Goal: Transaction & Acquisition: Purchase product/service

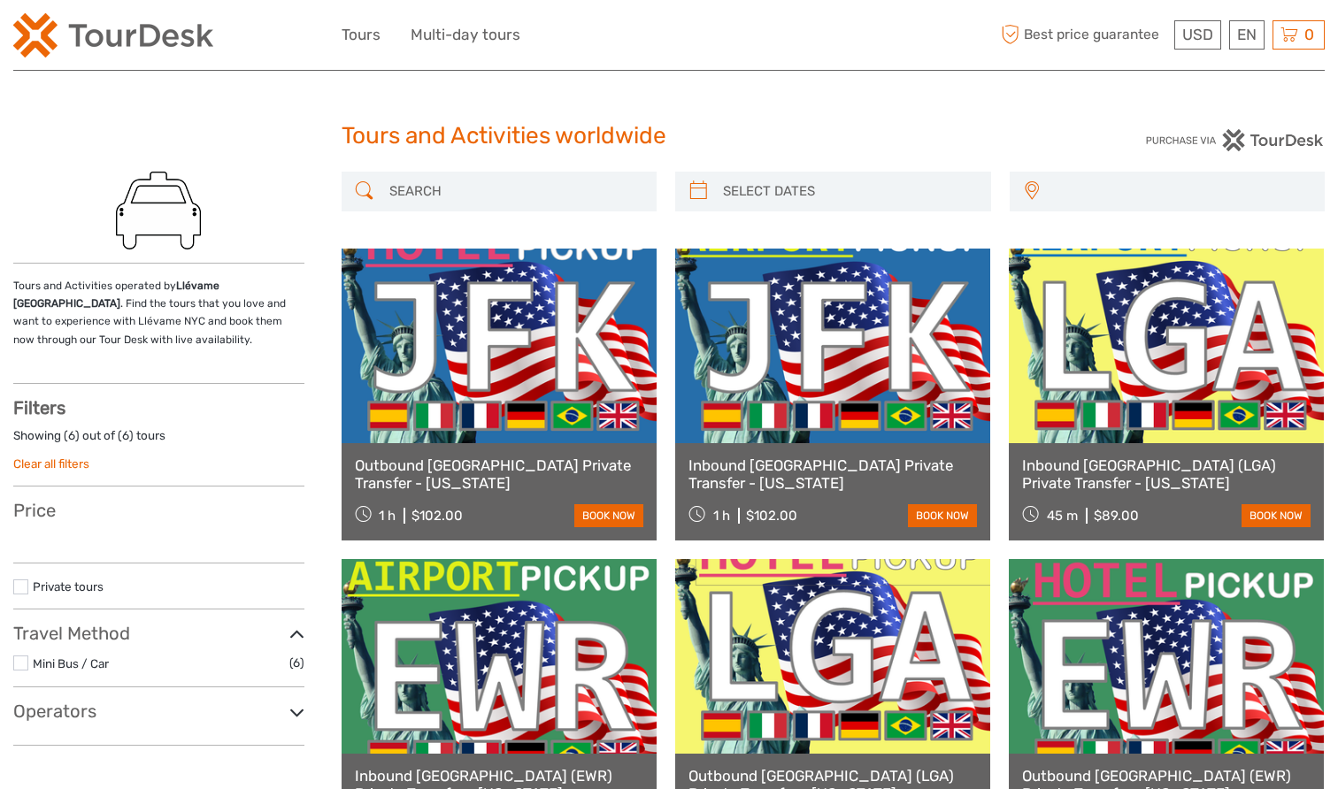
select select
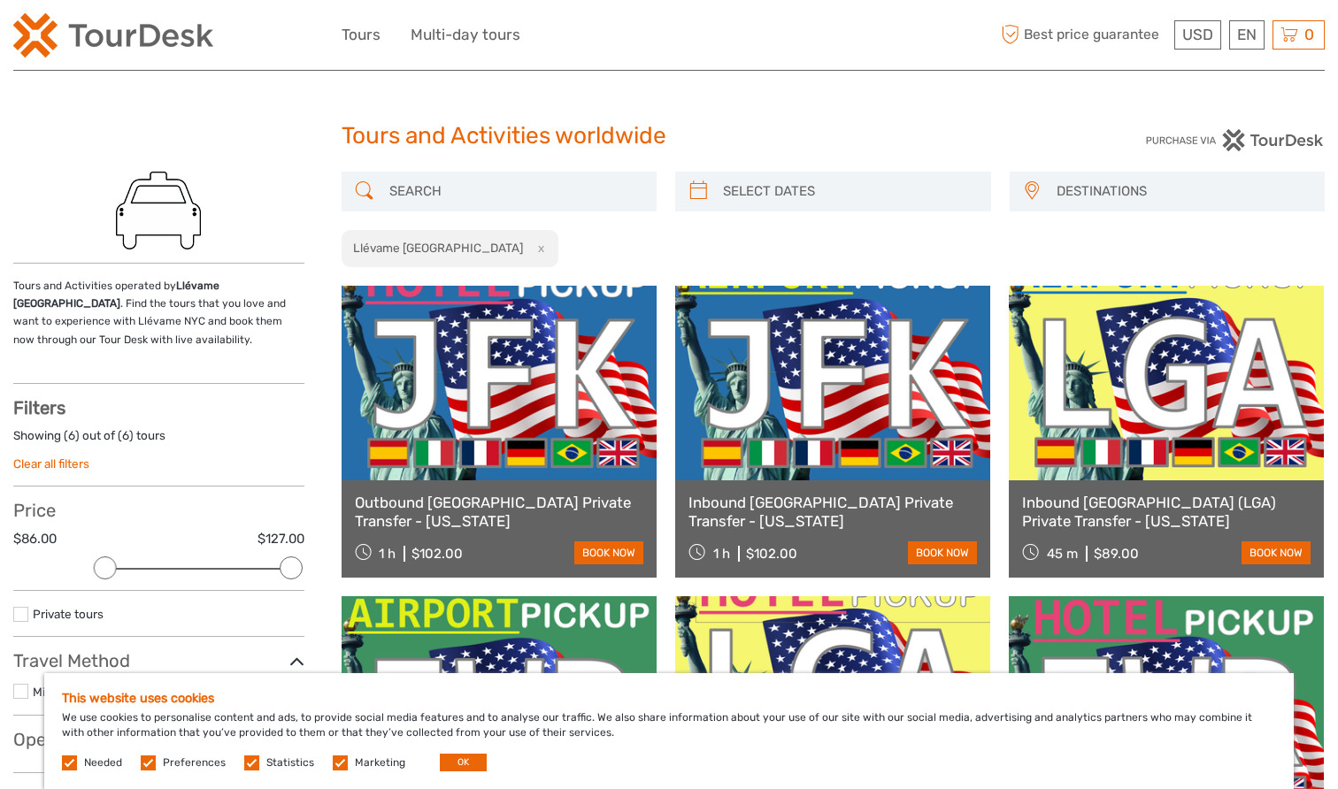
click at [468, 402] on link at bounding box center [499, 383] width 315 height 195
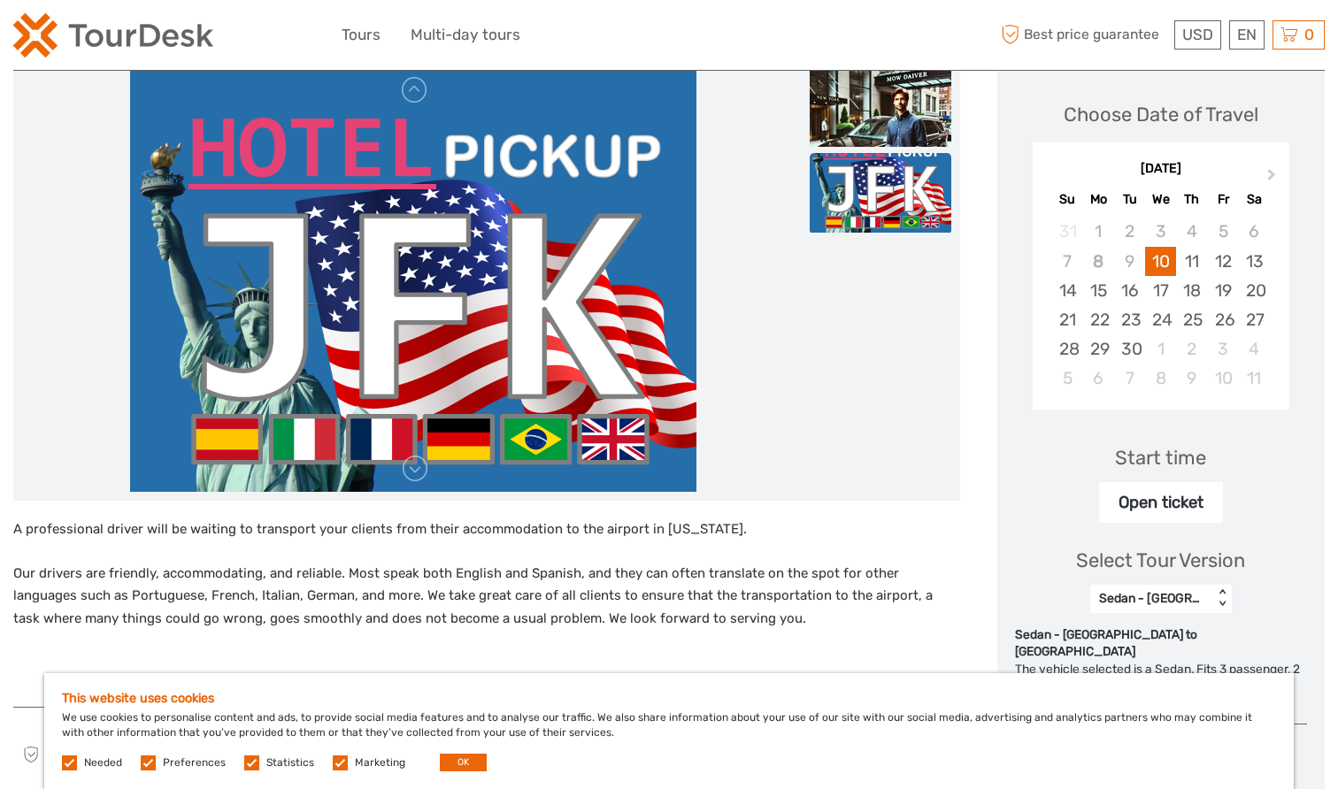
scroll to position [242, 0]
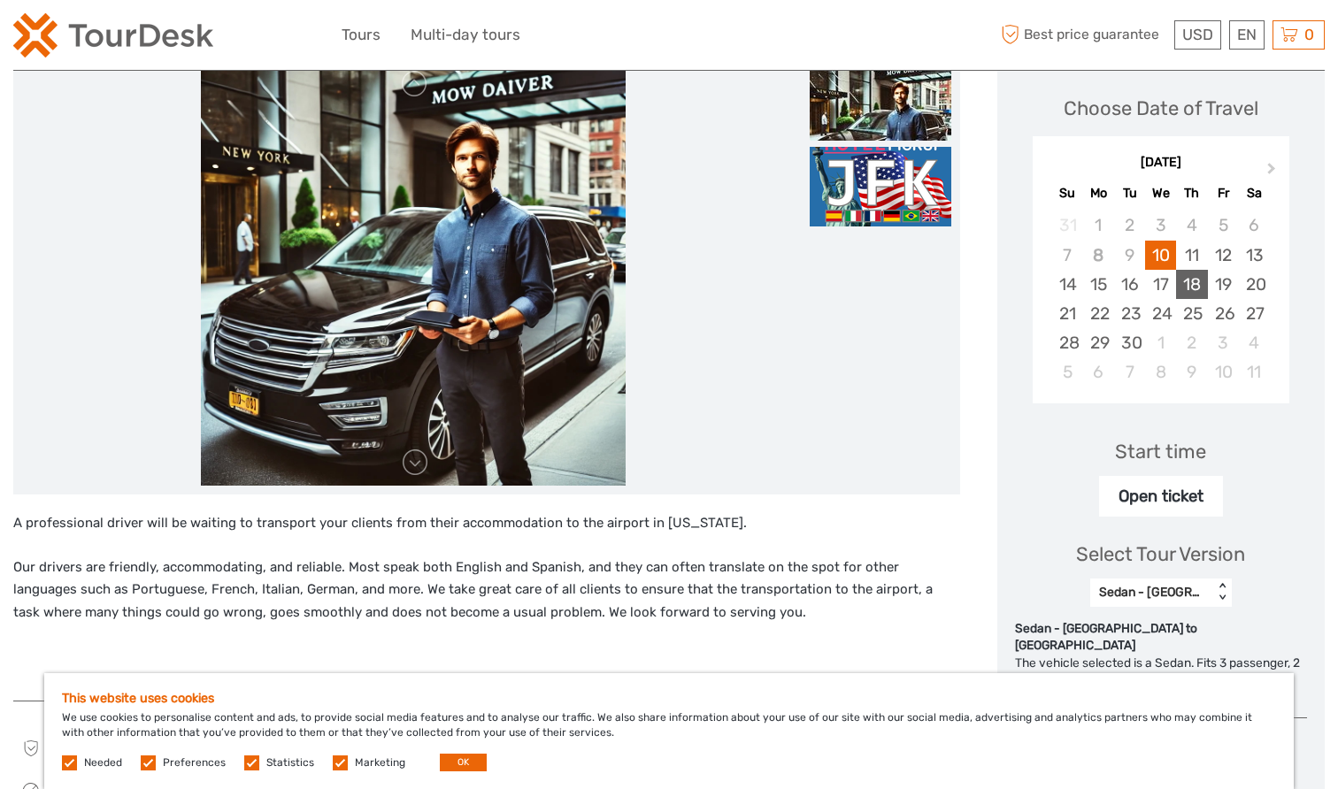
click at [1186, 279] on div "18" at bounding box center [1191, 284] width 31 height 29
click at [1129, 498] on div "Open ticket" at bounding box center [1161, 496] width 124 height 41
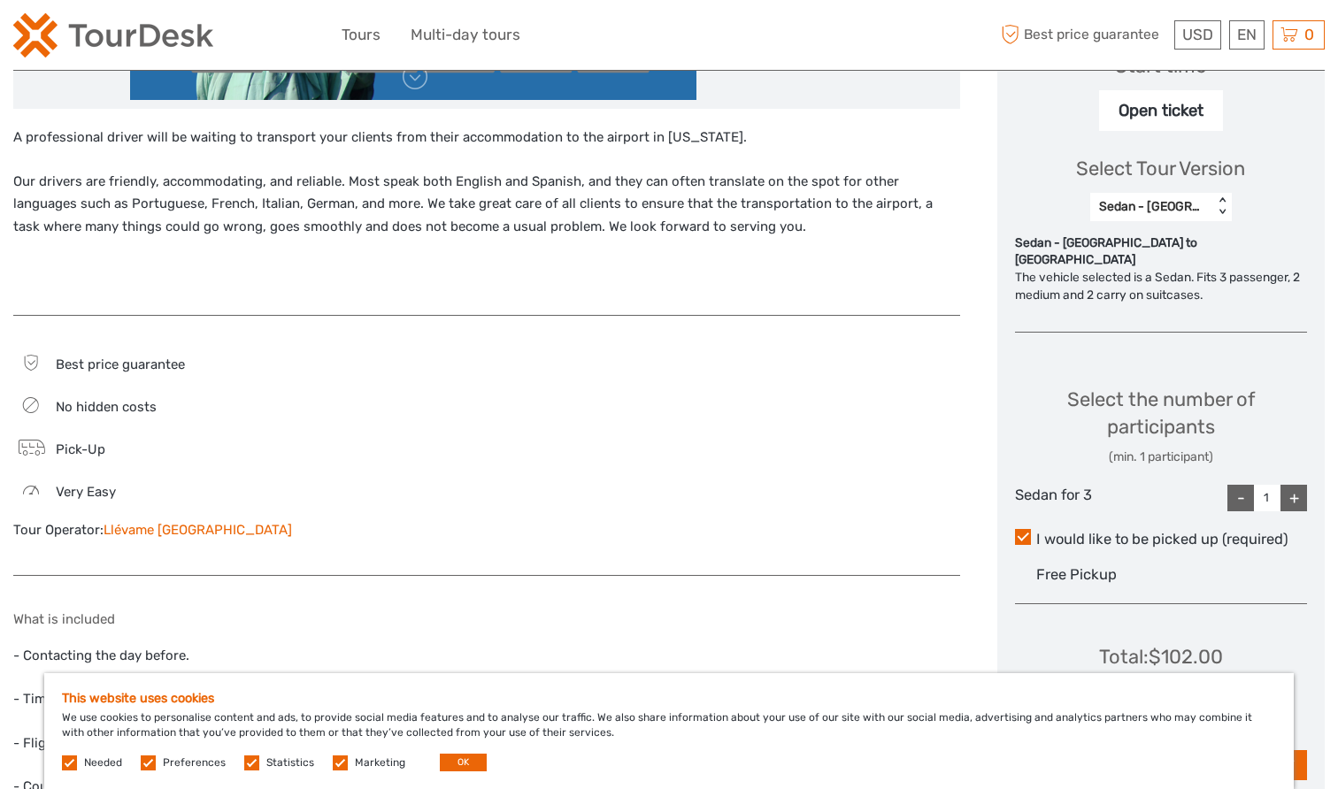
scroll to position [678, 0]
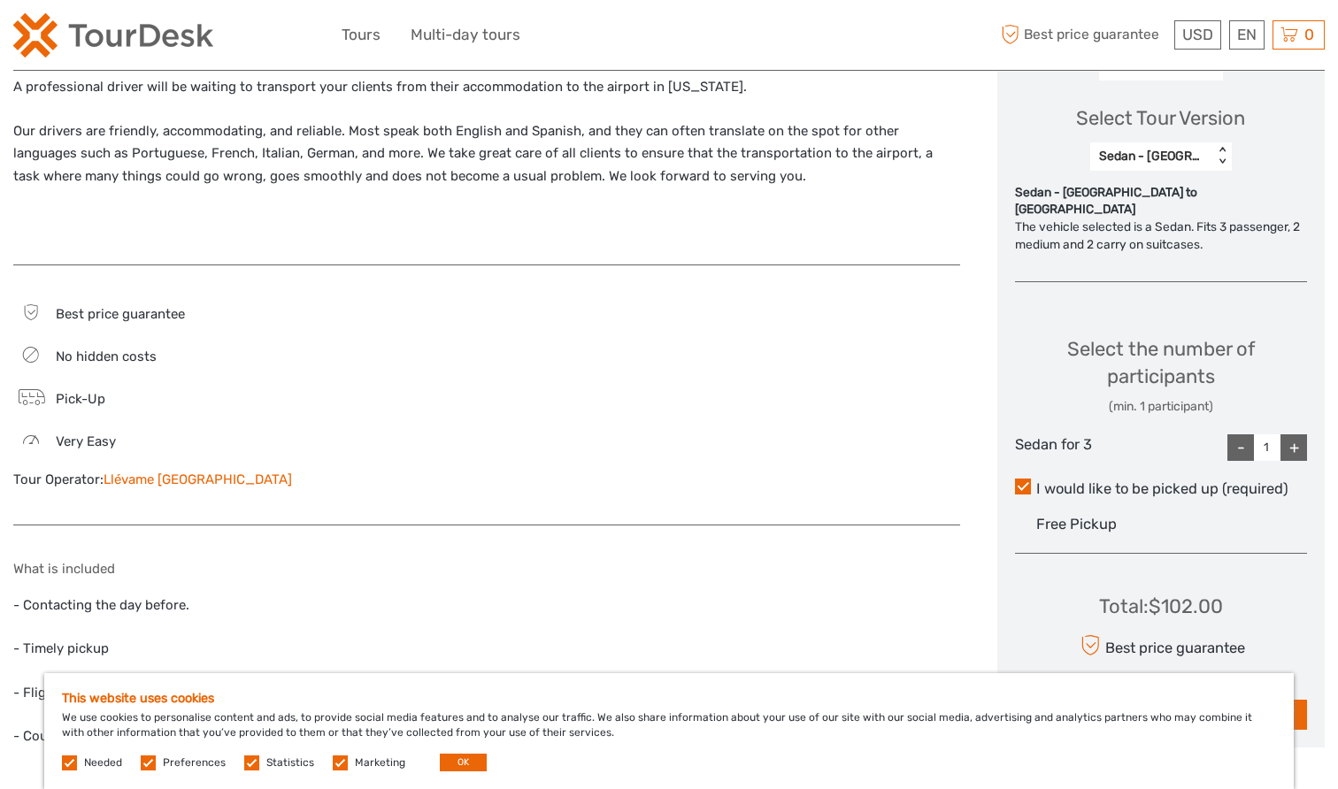
click at [1294, 434] on div "+" at bounding box center [1293, 447] width 27 height 27
type input "3"
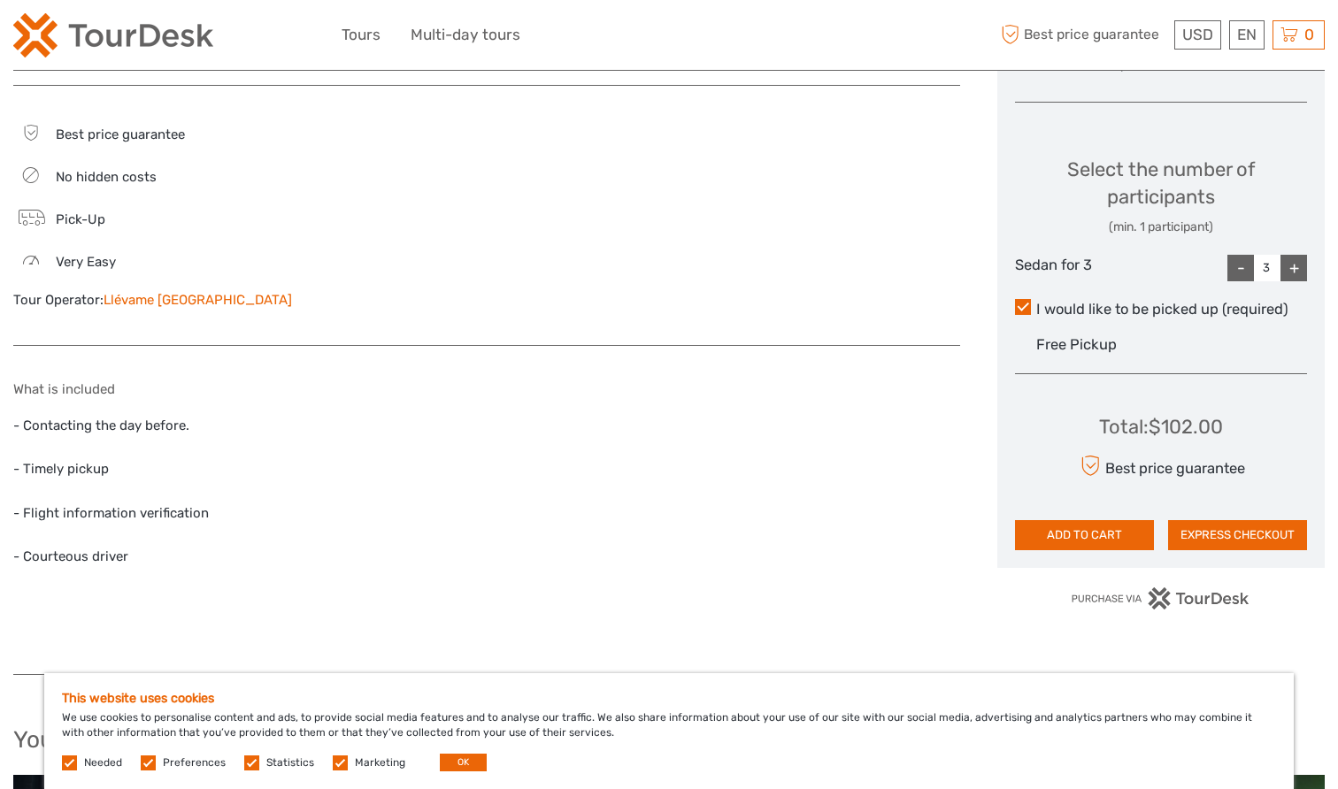
scroll to position [897, 0]
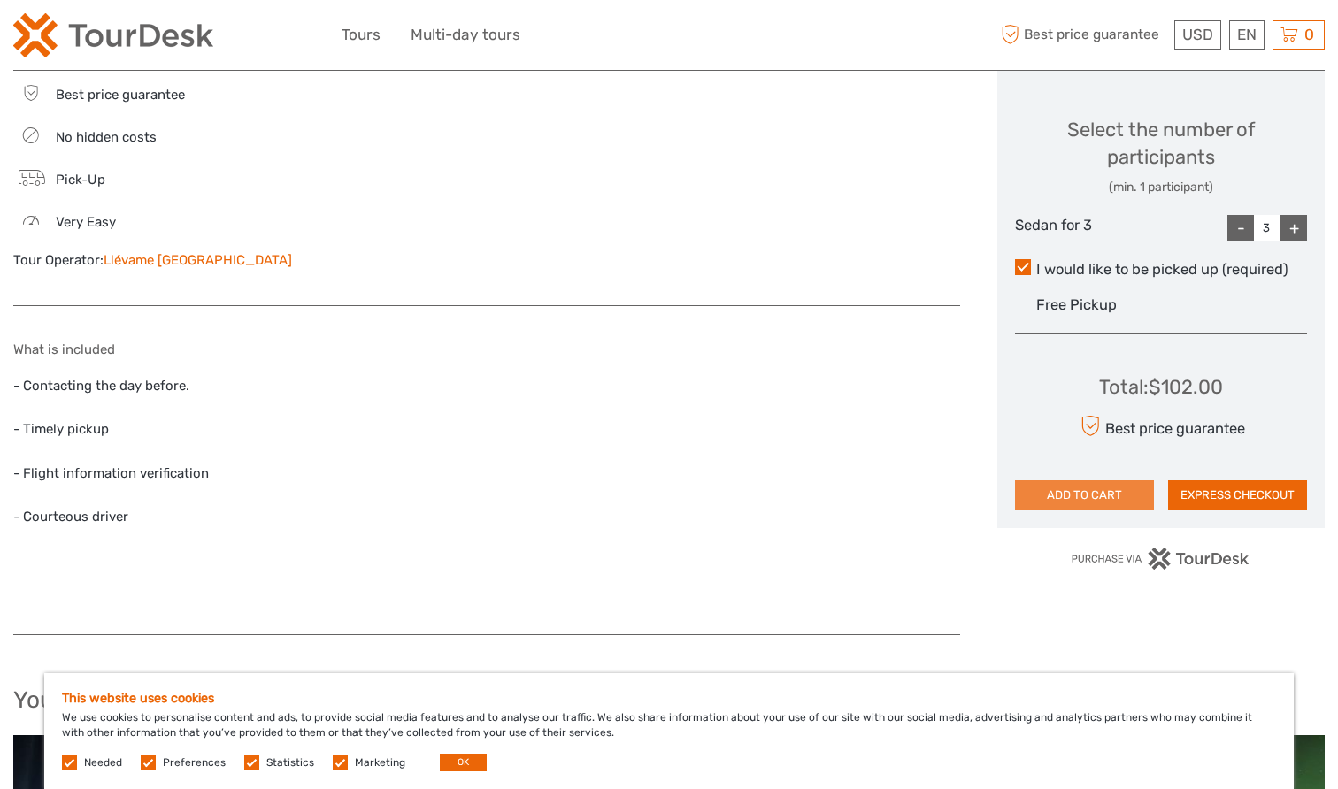
click at [1091, 480] on button "ADD TO CART" at bounding box center [1084, 495] width 139 height 30
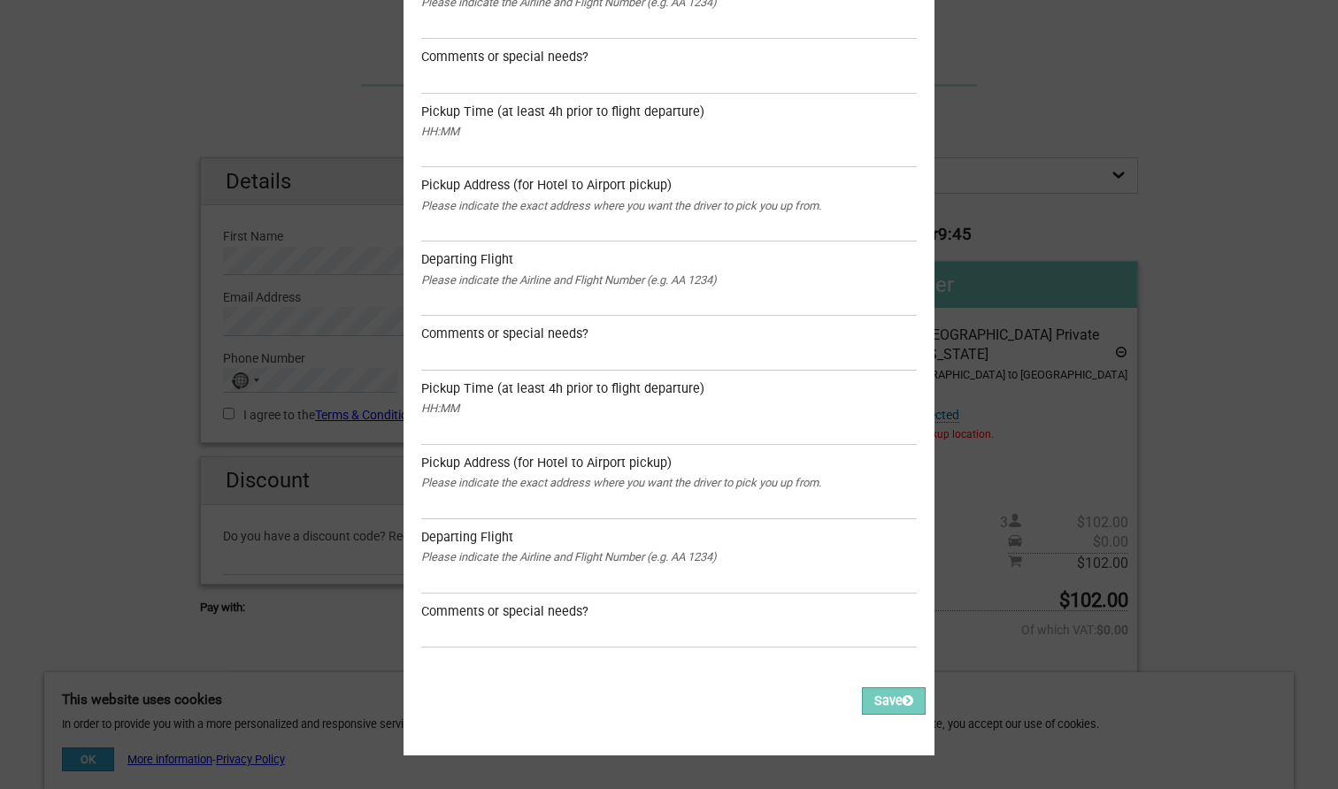
scroll to position [1171, 0]
click at [1033, 123] on div "Before we proceed, we need to ask you a few additional questions: Outbound JFK …" at bounding box center [669, 394] width 1338 height 789
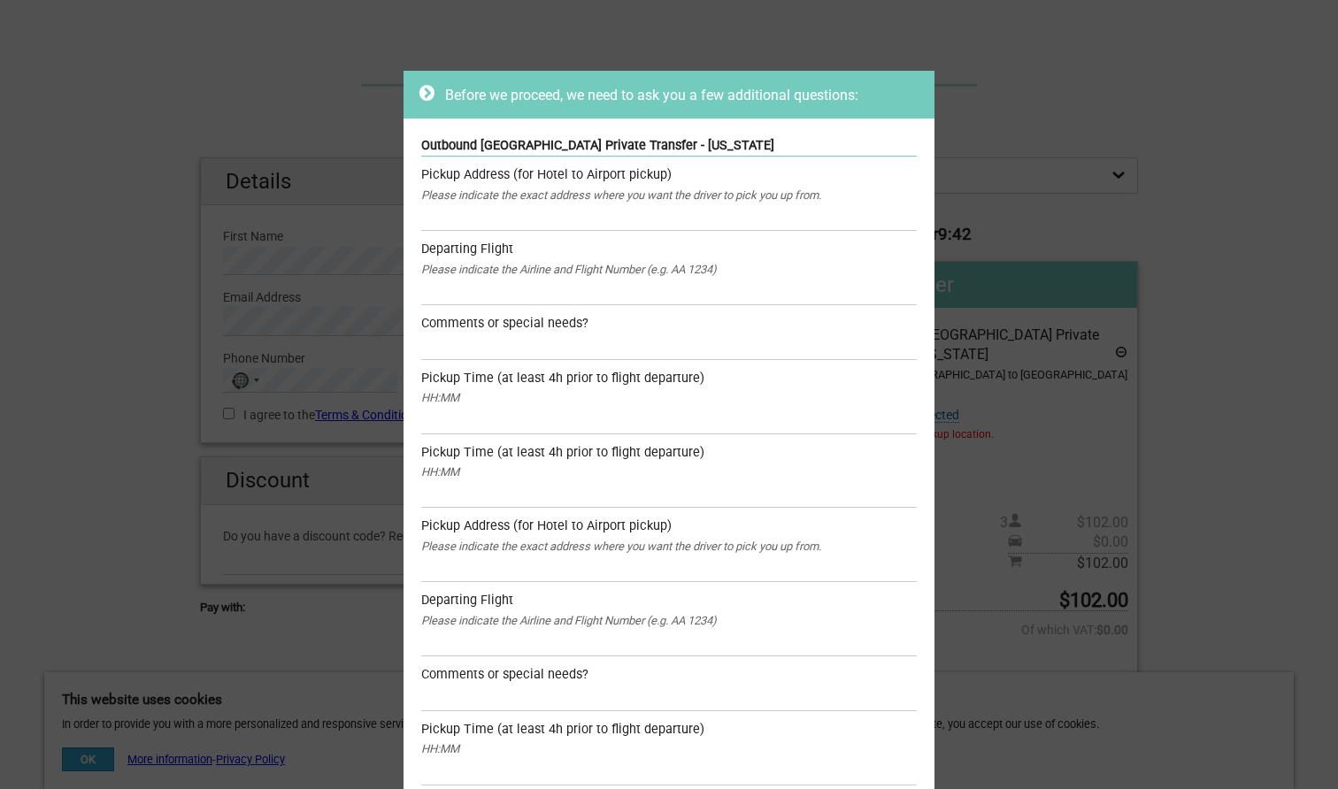
scroll to position [0, 0]
click at [427, 88] on icon at bounding box center [426, 93] width 15 height 18
